Goal: Task Accomplishment & Management: Manage account settings

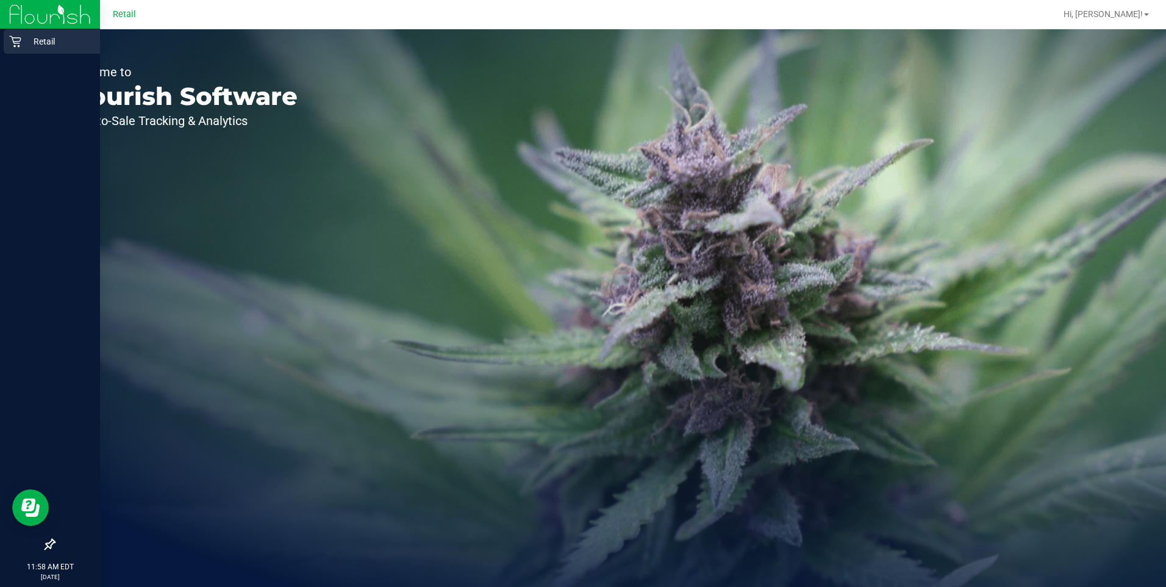
click at [41, 45] on p "Retail" at bounding box center [57, 41] width 73 height 15
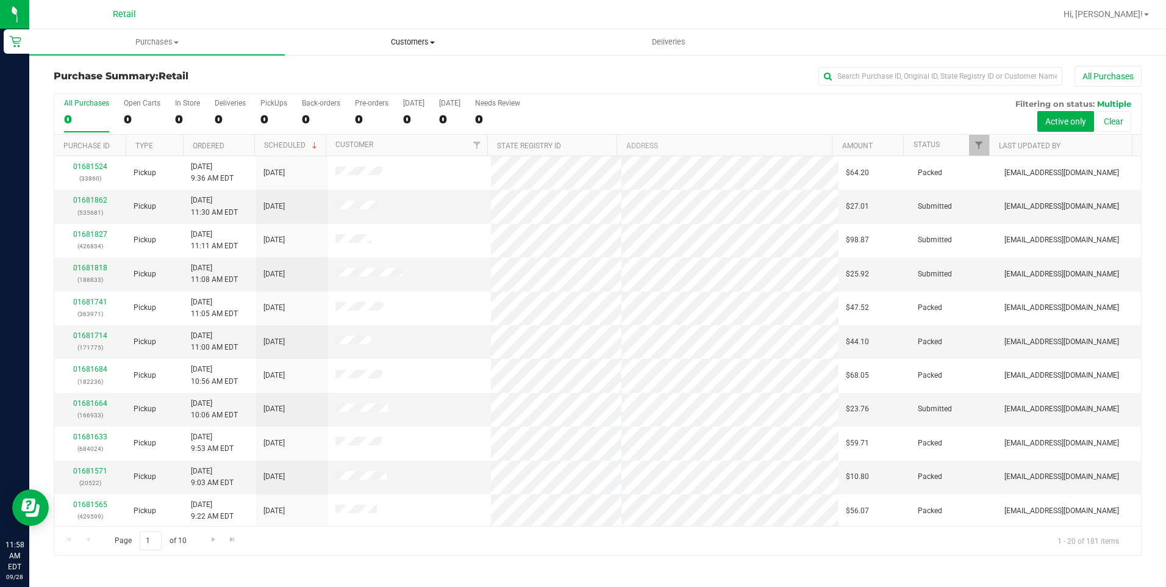
click at [406, 51] on uib-tab-heading "Customers All customers Add a new customer All physicians" at bounding box center [412, 42] width 254 height 24
click at [405, 71] on li "All customers" at bounding box center [413, 73] width 256 height 15
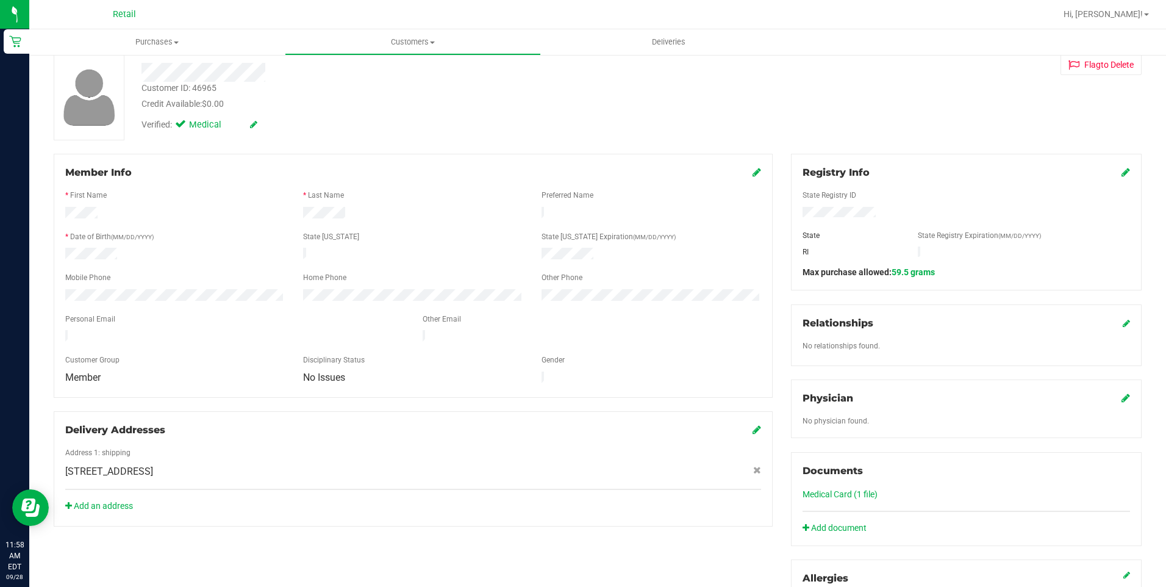
scroll to position [244, 0]
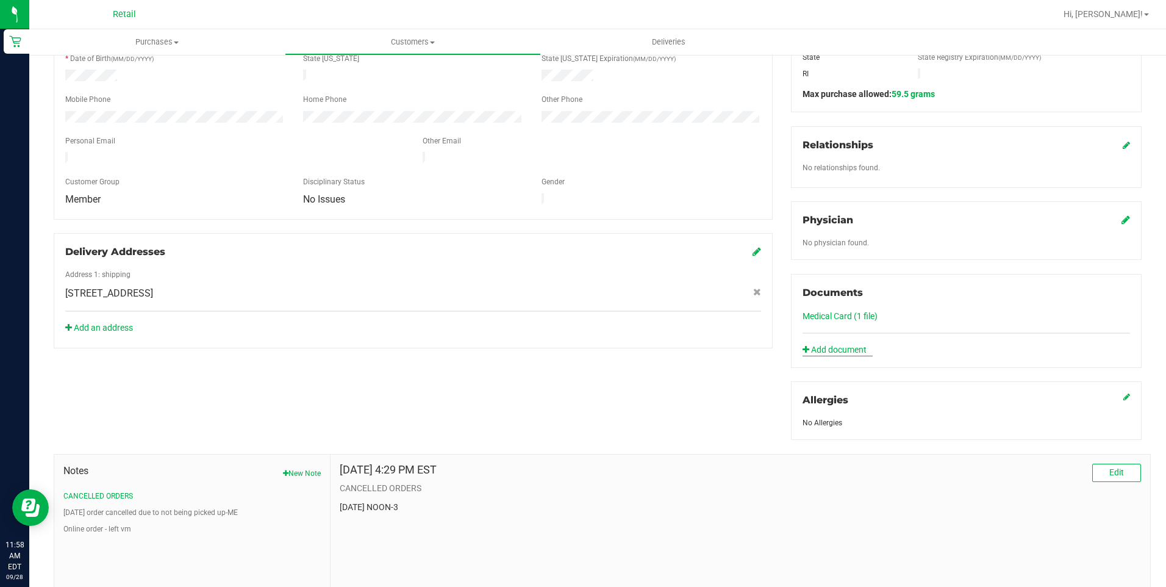
click at [579, 345] on link "Add document" at bounding box center [837, 349] width 70 height 13
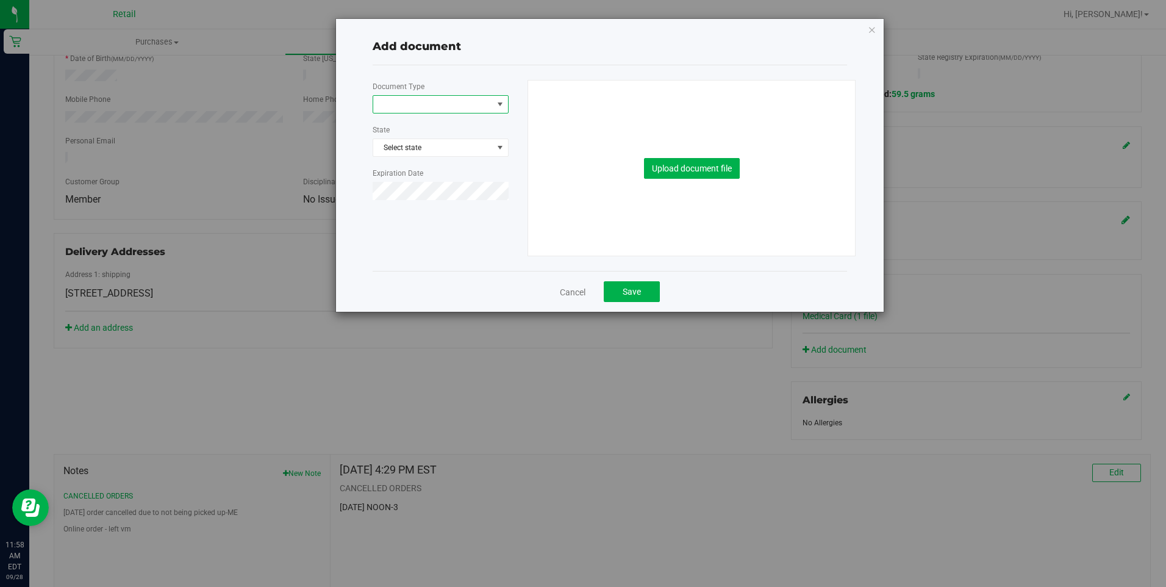
click at [452, 109] on span at bounding box center [433, 104] width 120 height 17
click at [457, 194] on li "SNAP Documentation" at bounding box center [440, 197] width 135 height 18
click at [579, 162] on button "Upload document file" at bounding box center [692, 168] width 96 height 21
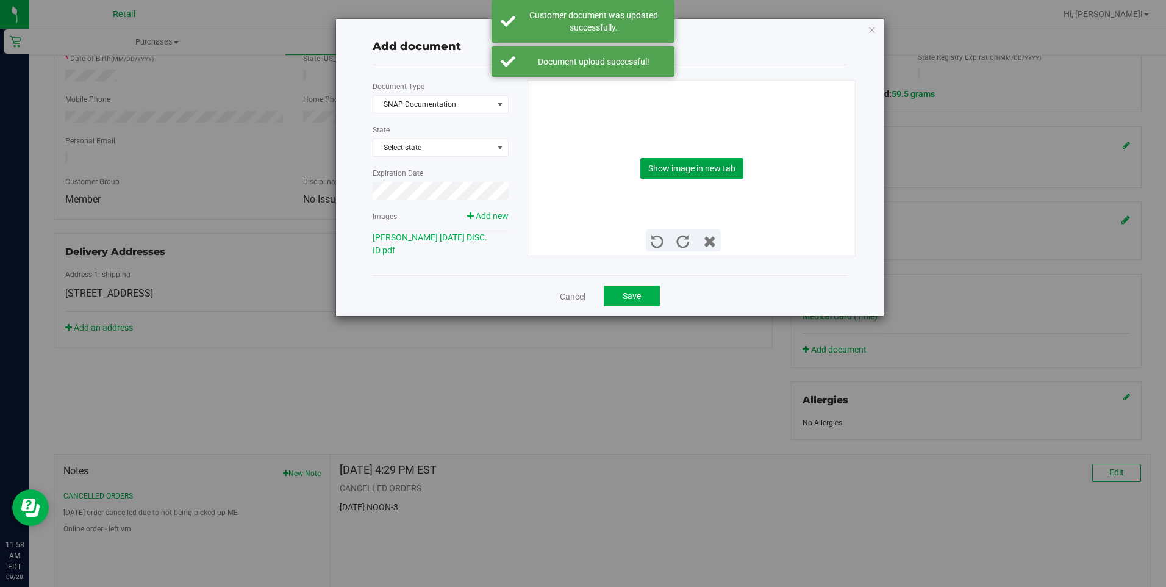
click at [579, 165] on button "Show image in new tab" at bounding box center [691, 168] width 103 height 21
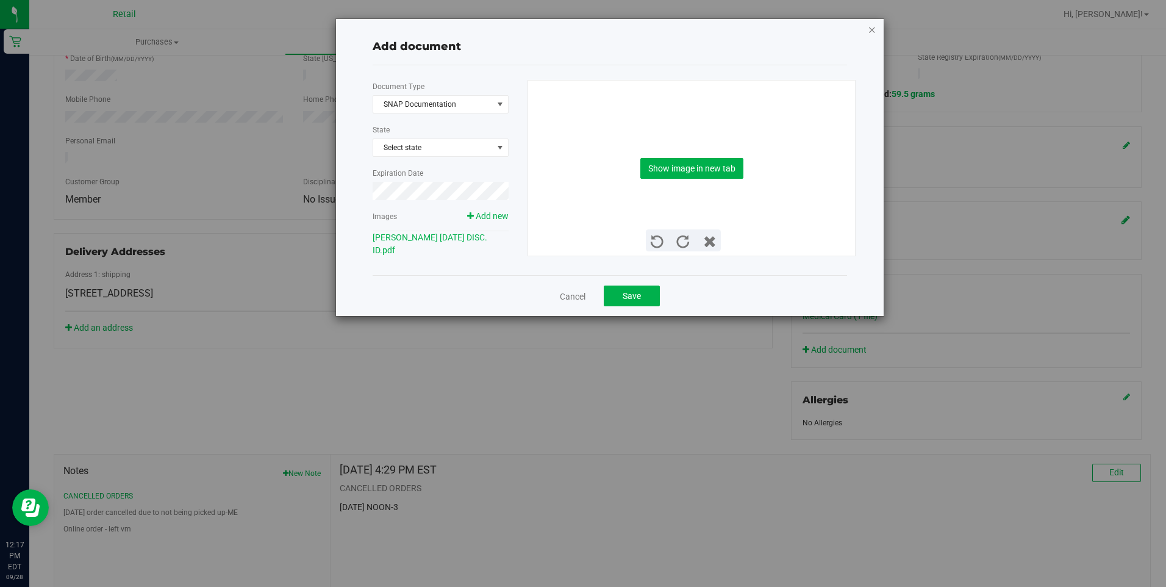
click at [579, 35] on icon "button" at bounding box center [872, 29] width 9 height 15
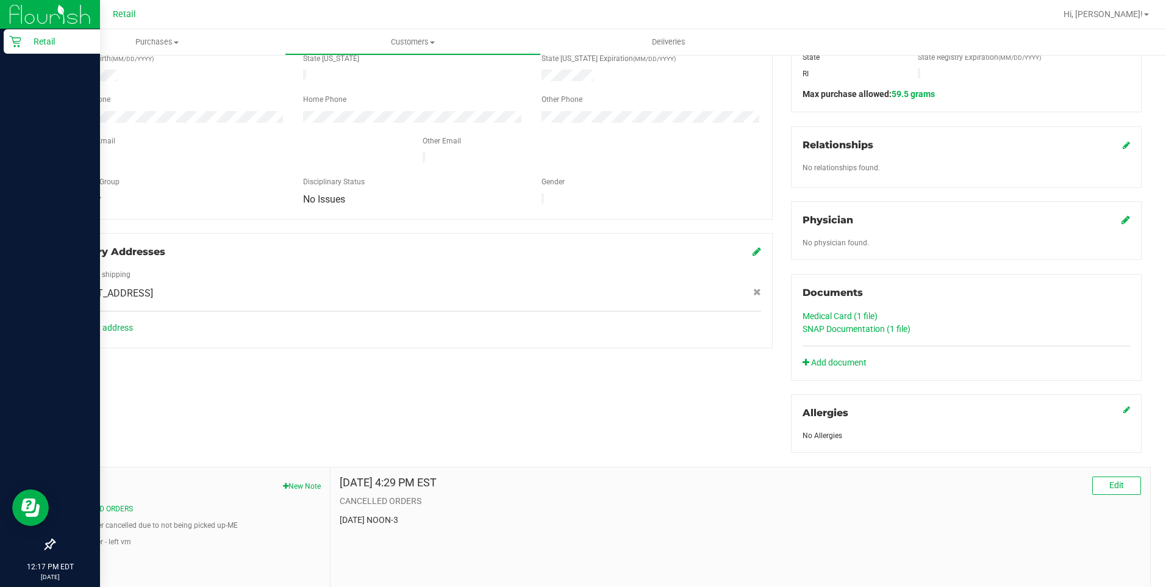
click at [18, 43] on icon at bounding box center [15, 42] width 12 height 12
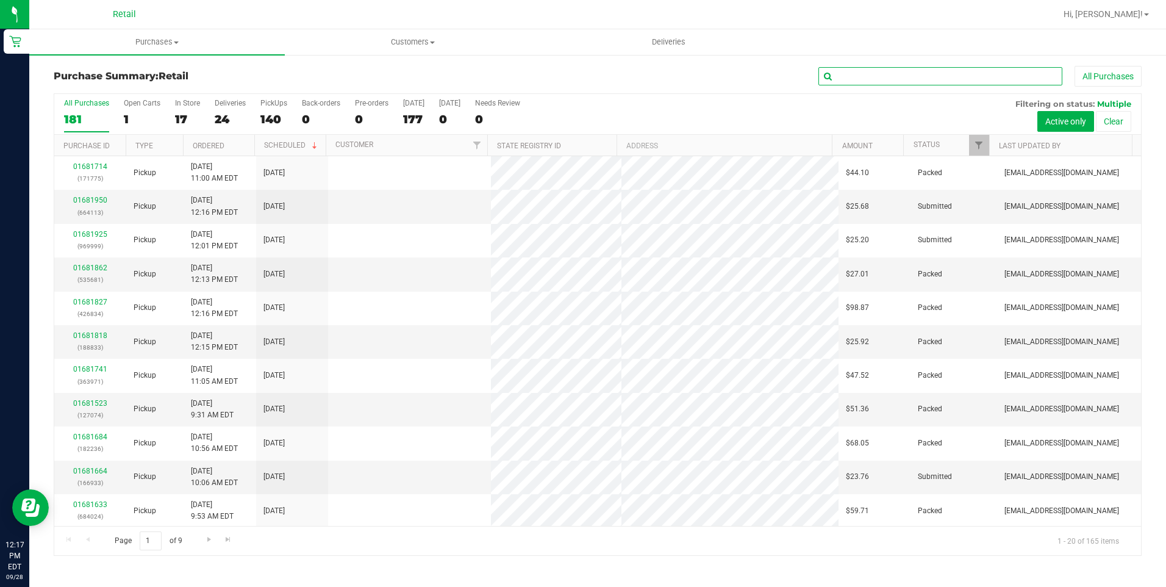
click at [579, 77] on input "text" at bounding box center [940, 76] width 244 height 18
type input "[PERSON_NAME]"
